Goal: Transaction & Acquisition: Purchase product/service

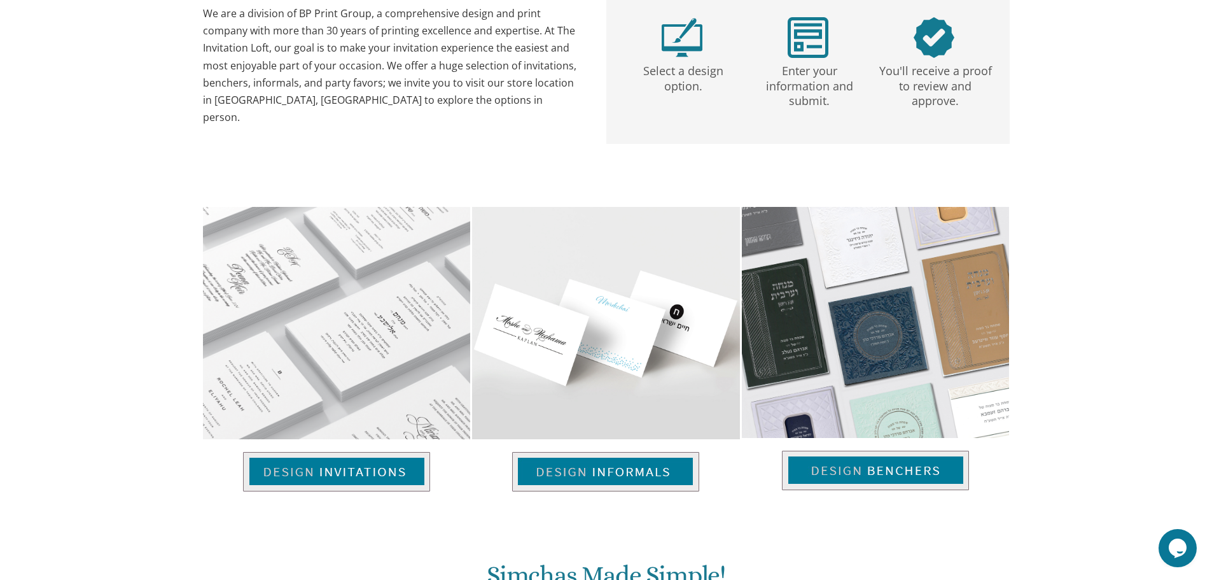
scroll to position [700, 0]
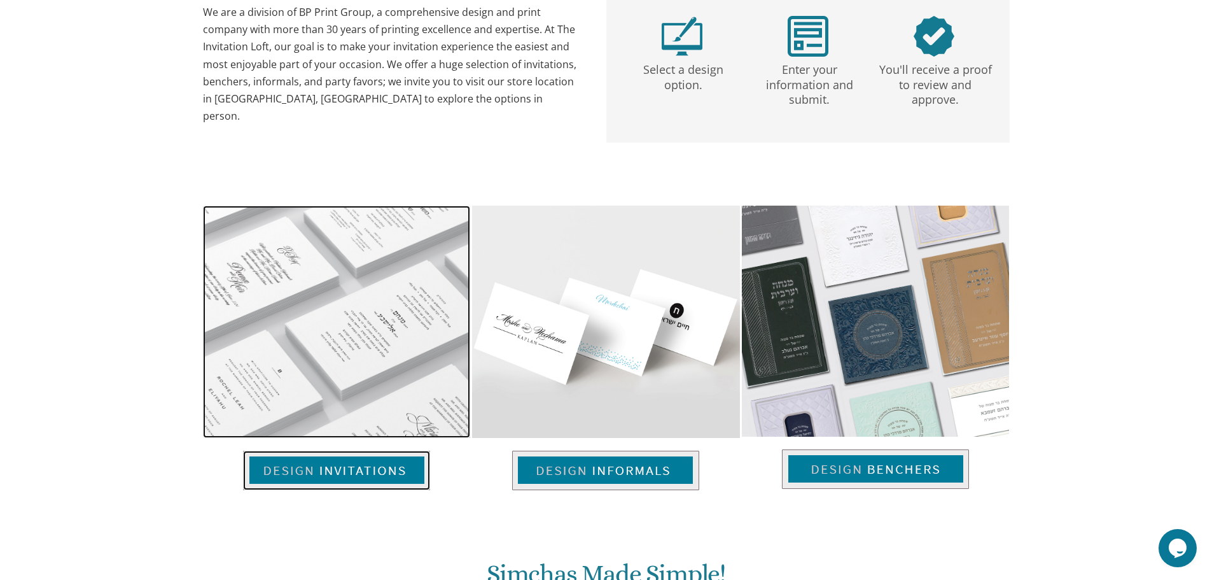
click at [399, 468] on img at bounding box center [336, 470] width 187 height 39
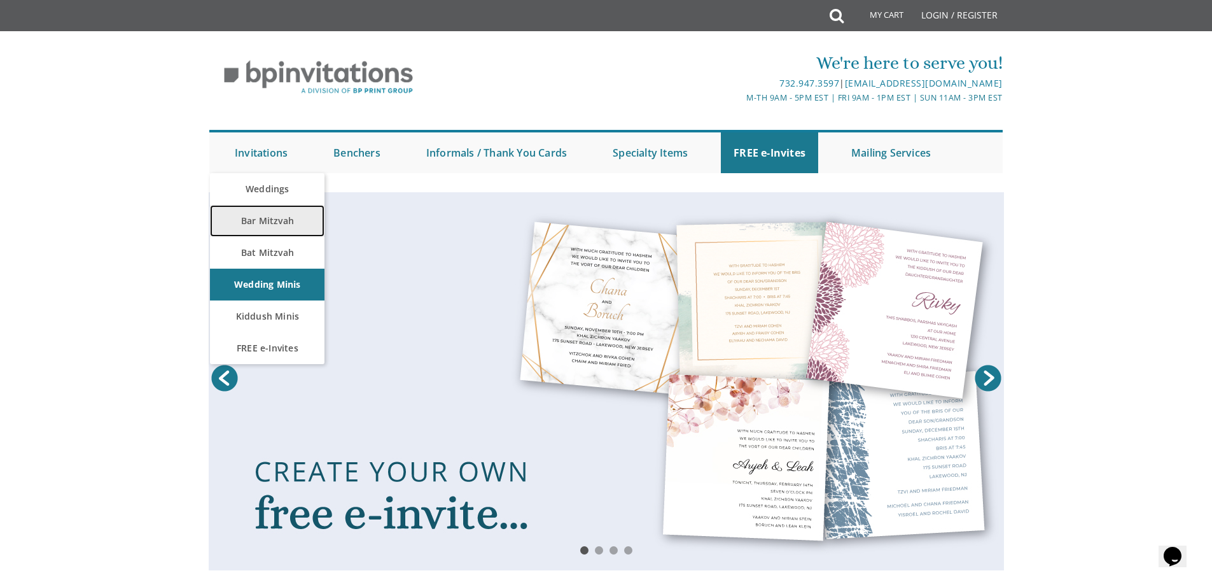
click at [266, 214] on link "Bar Mitzvah" at bounding box center [267, 221] width 115 height 32
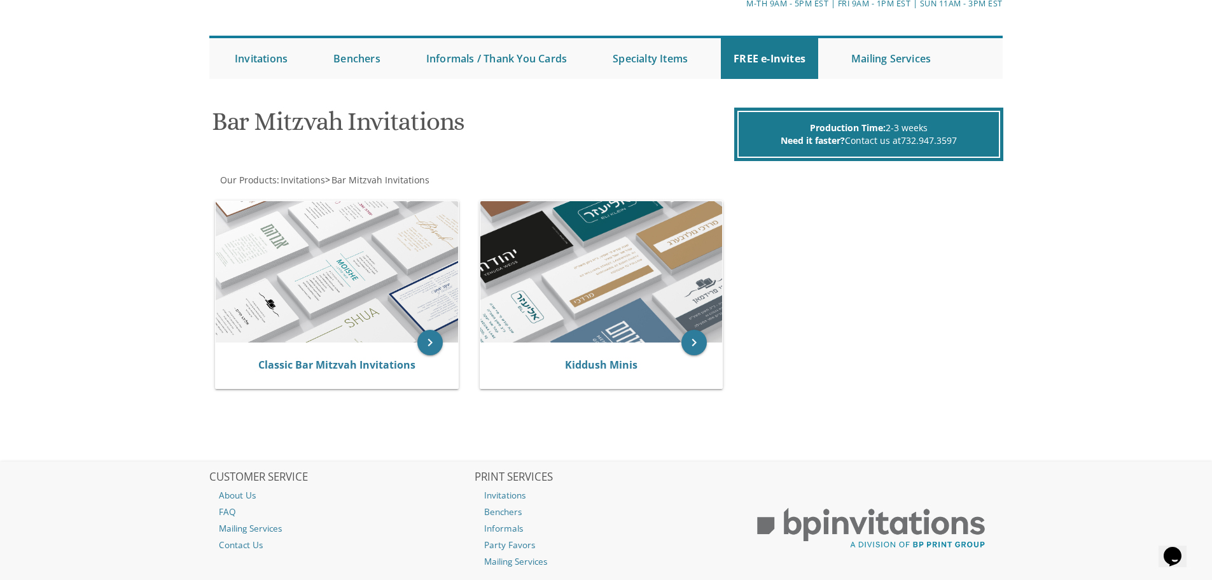
scroll to position [127, 0]
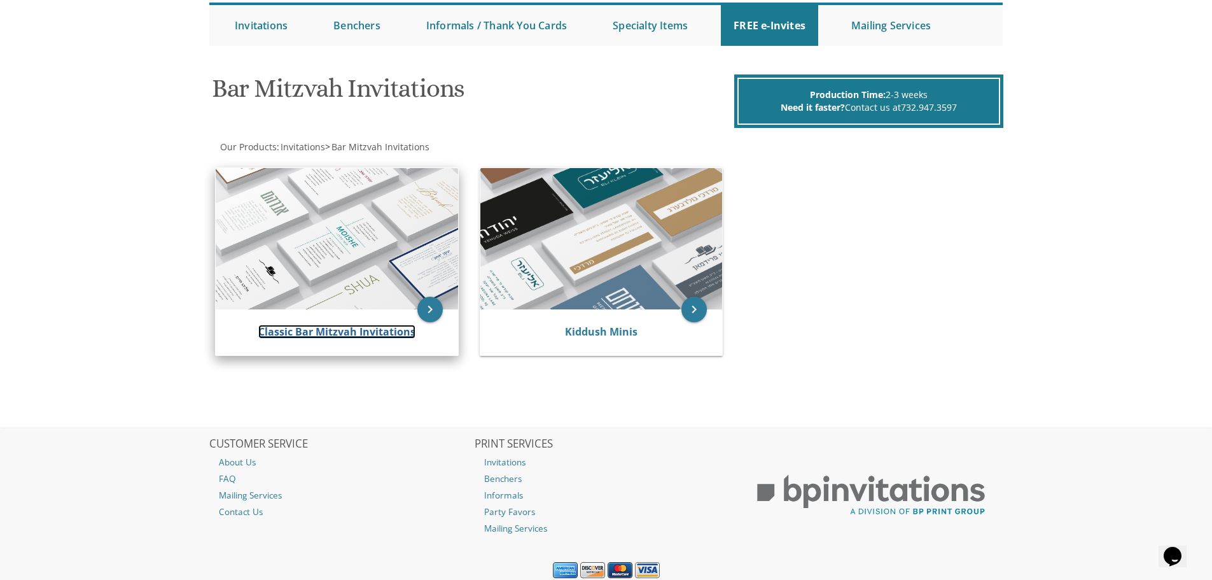
click at [356, 330] on link "Classic Bar Mitzvah Invitations" at bounding box center [336, 332] width 157 height 14
click at [352, 334] on link "Classic Bar Mitzvah Invitations" at bounding box center [336, 332] width 157 height 14
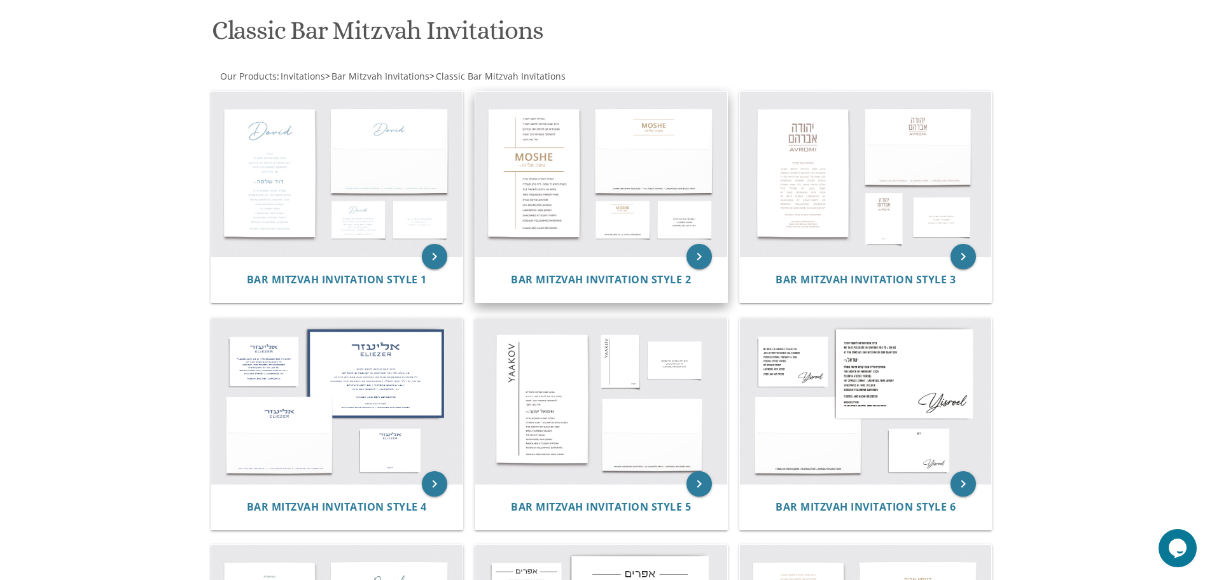
scroll to position [191, 0]
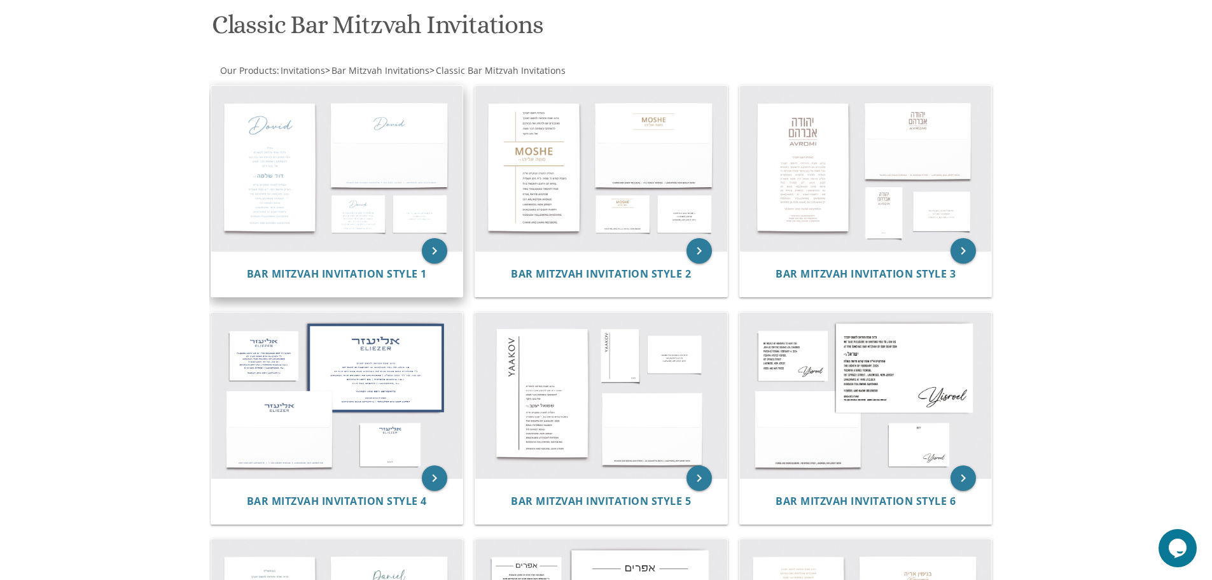
click at [285, 211] on img at bounding box center [337, 168] width 252 height 165
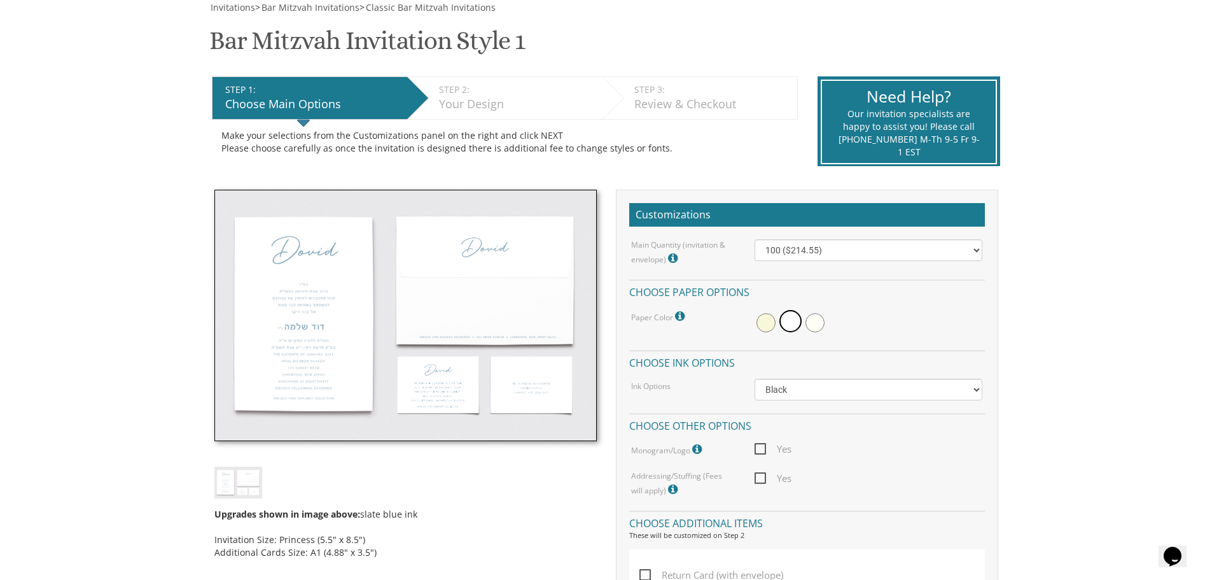
click at [375, 318] on img at bounding box center [405, 316] width 382 height 252
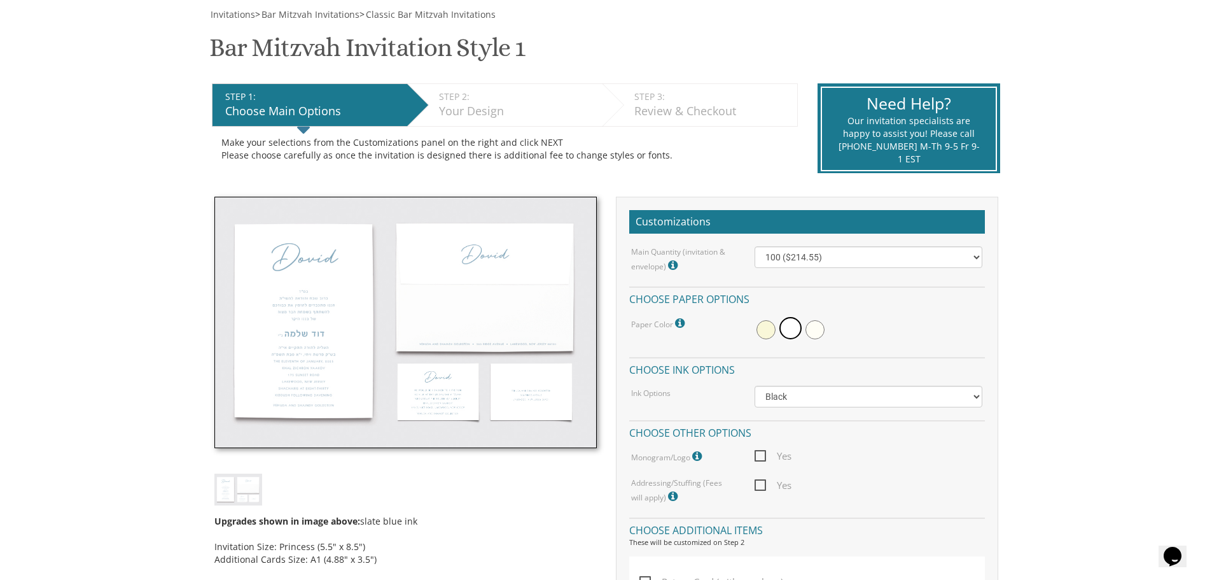
scroll to position [191, 0]
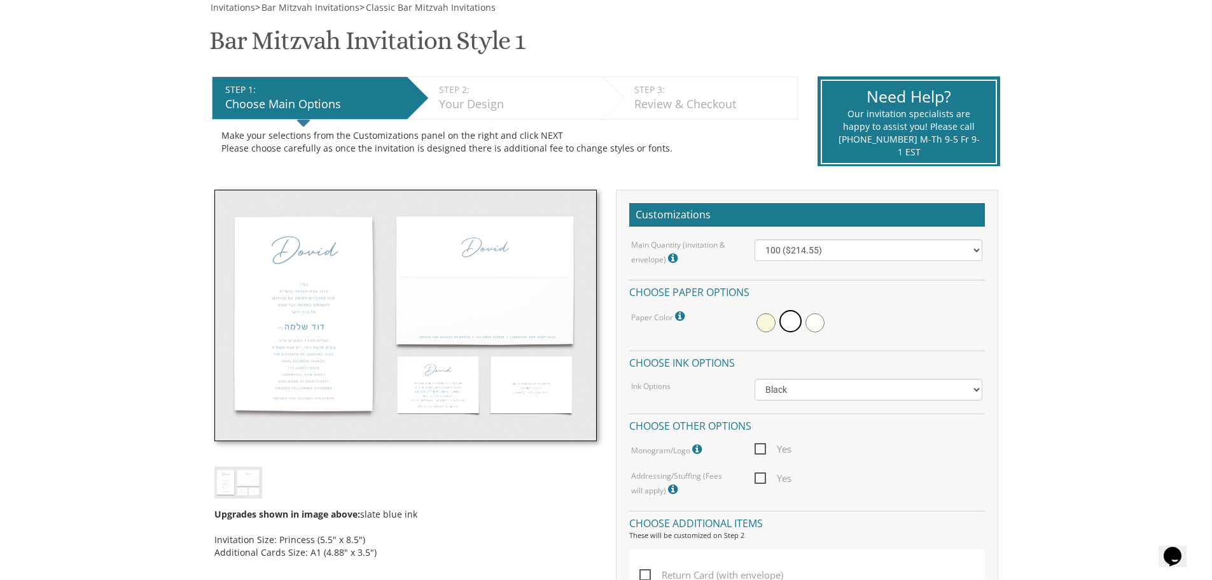
click at [467, 395] on img at bounding box center [405, 316] width 382 height 252
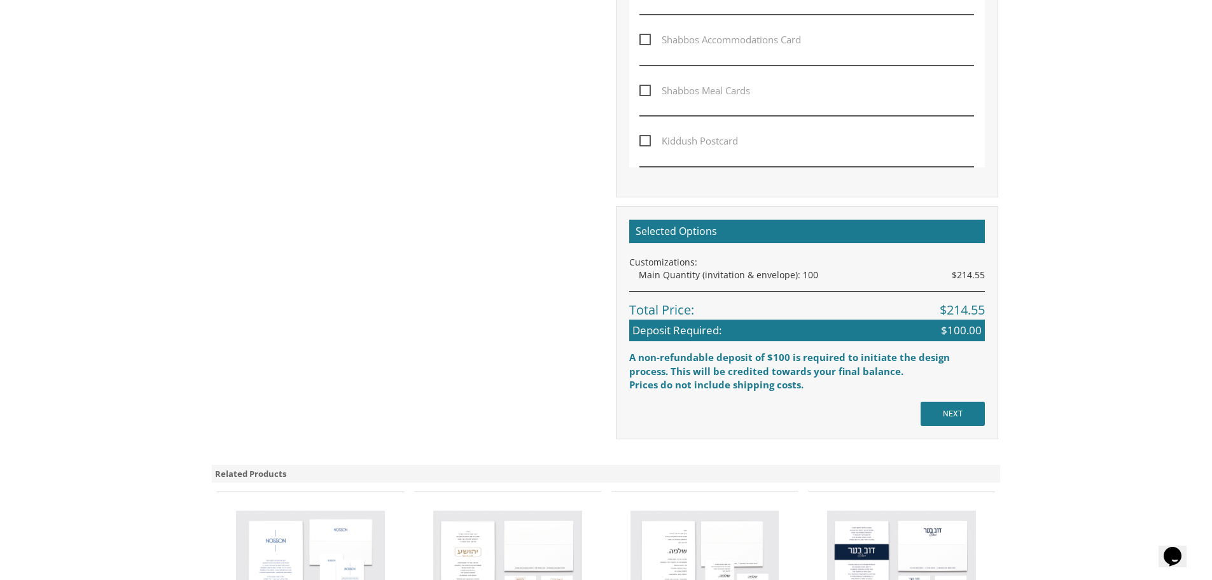
scroll to position [1146, 0]
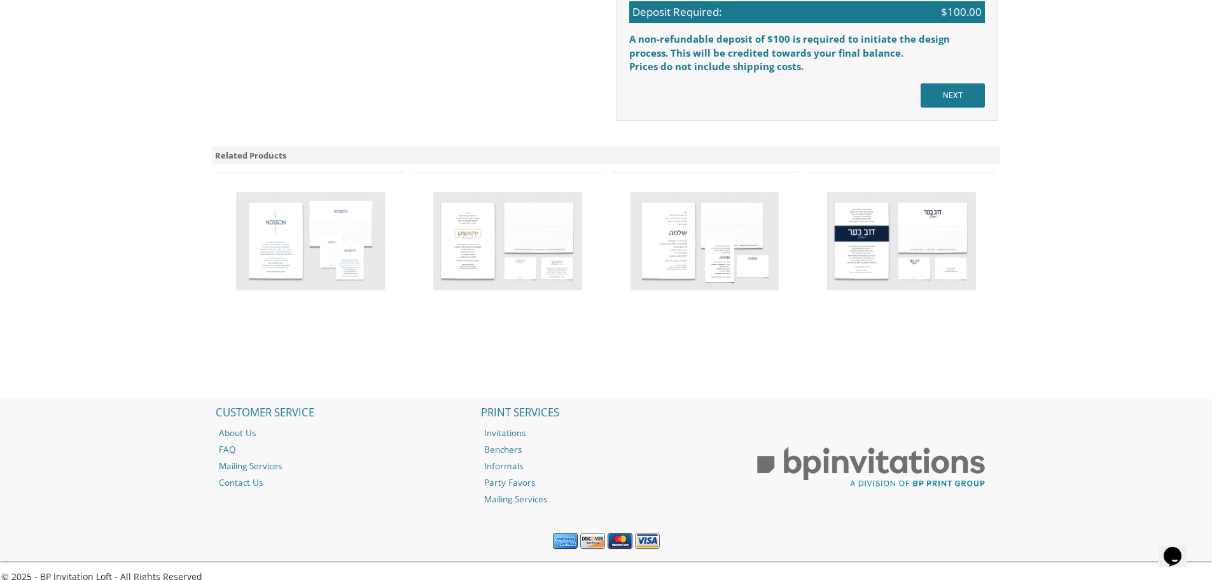
click at [870, 235] on img at bounding box center [901, 241] width 149 height 98
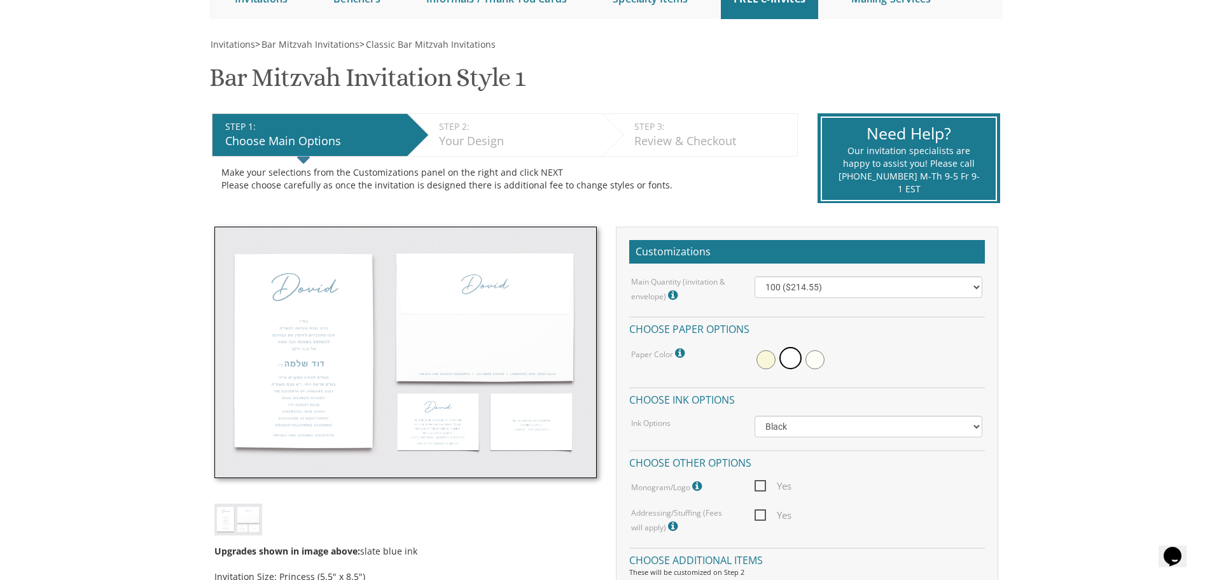
scroll to position [127, 0]
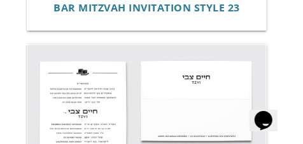
scroll to position [5355, 0]
